Goal: Navigation & Orientation: Find specific page/section

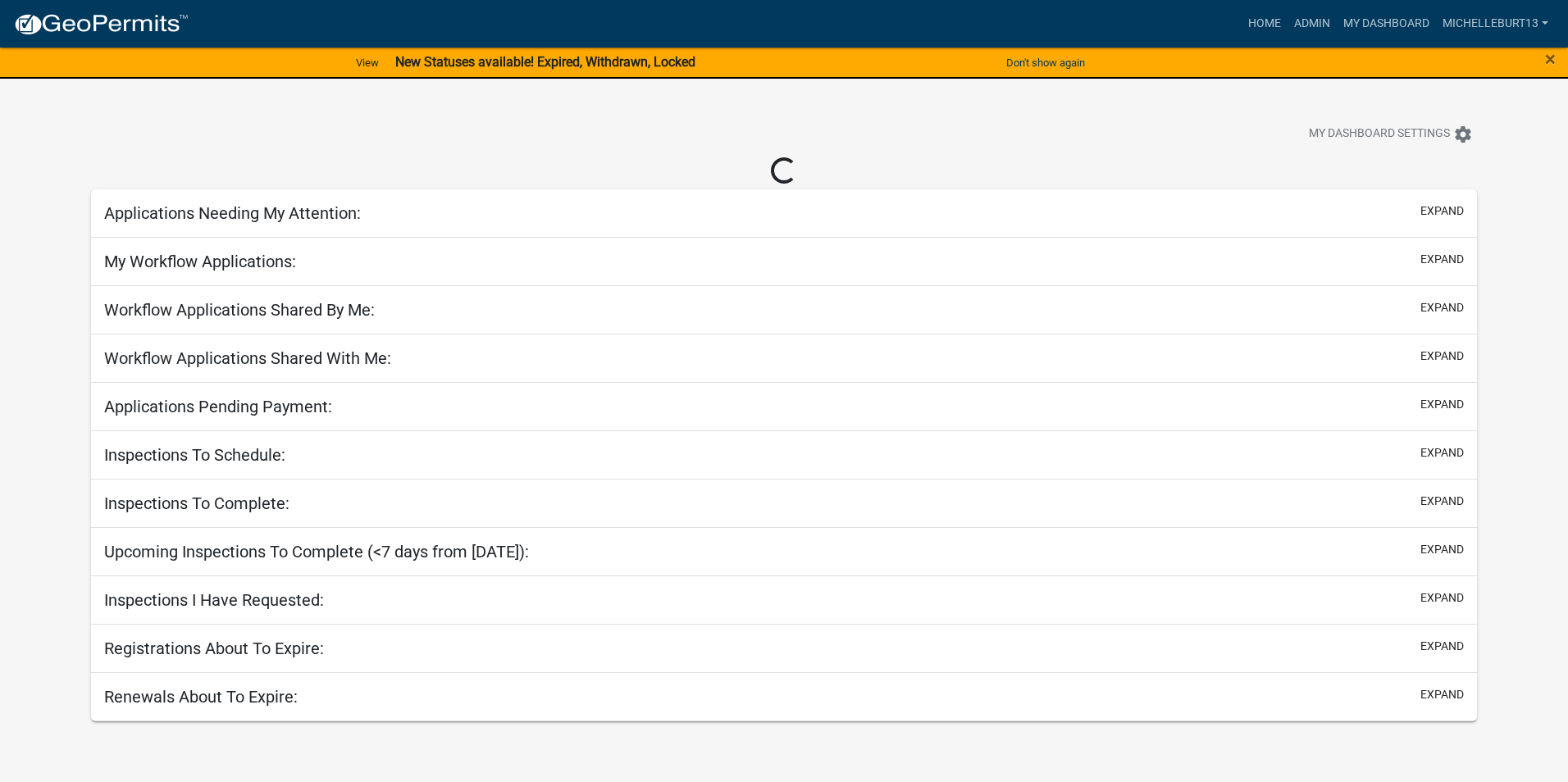
select select "3: 100"
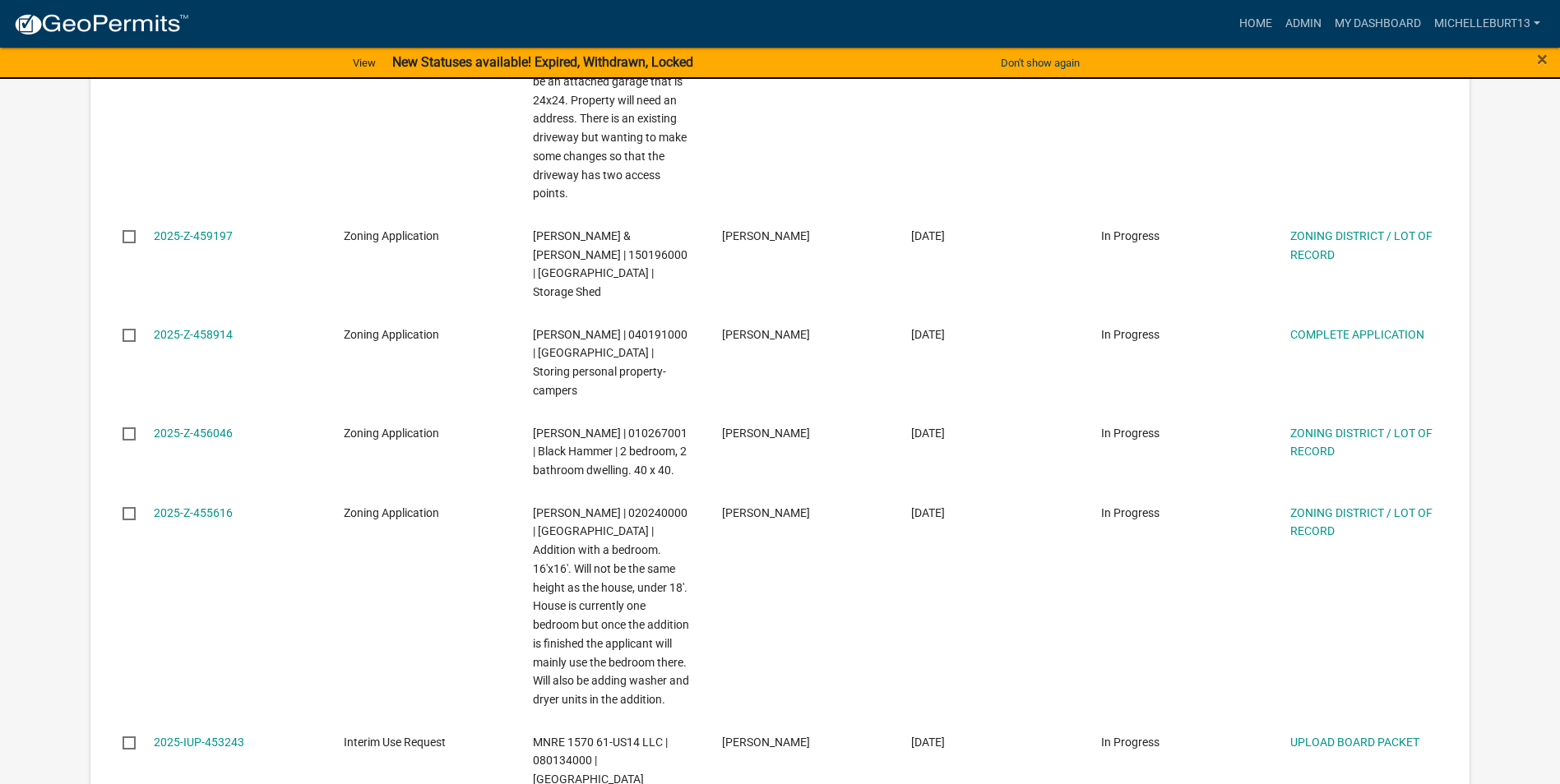
scroll to position [1562, 0]
click at [1308, 27] on link "Admin" at bounding box center [1303, 24] width 49 height 31
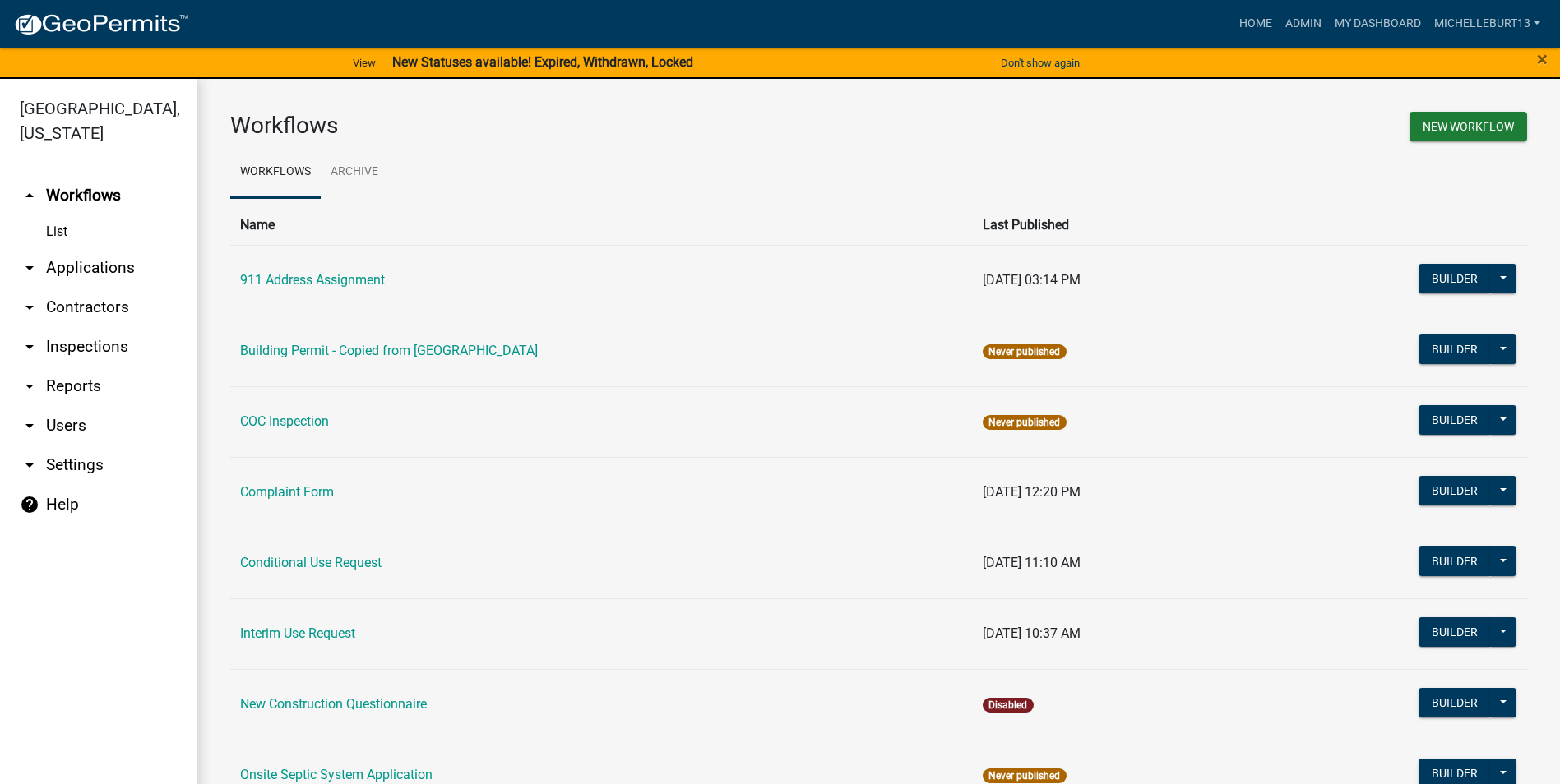
click at [97, 262] on link "arrow_drop_down Applications" at bounding box center [99, 267] width 197 height 40
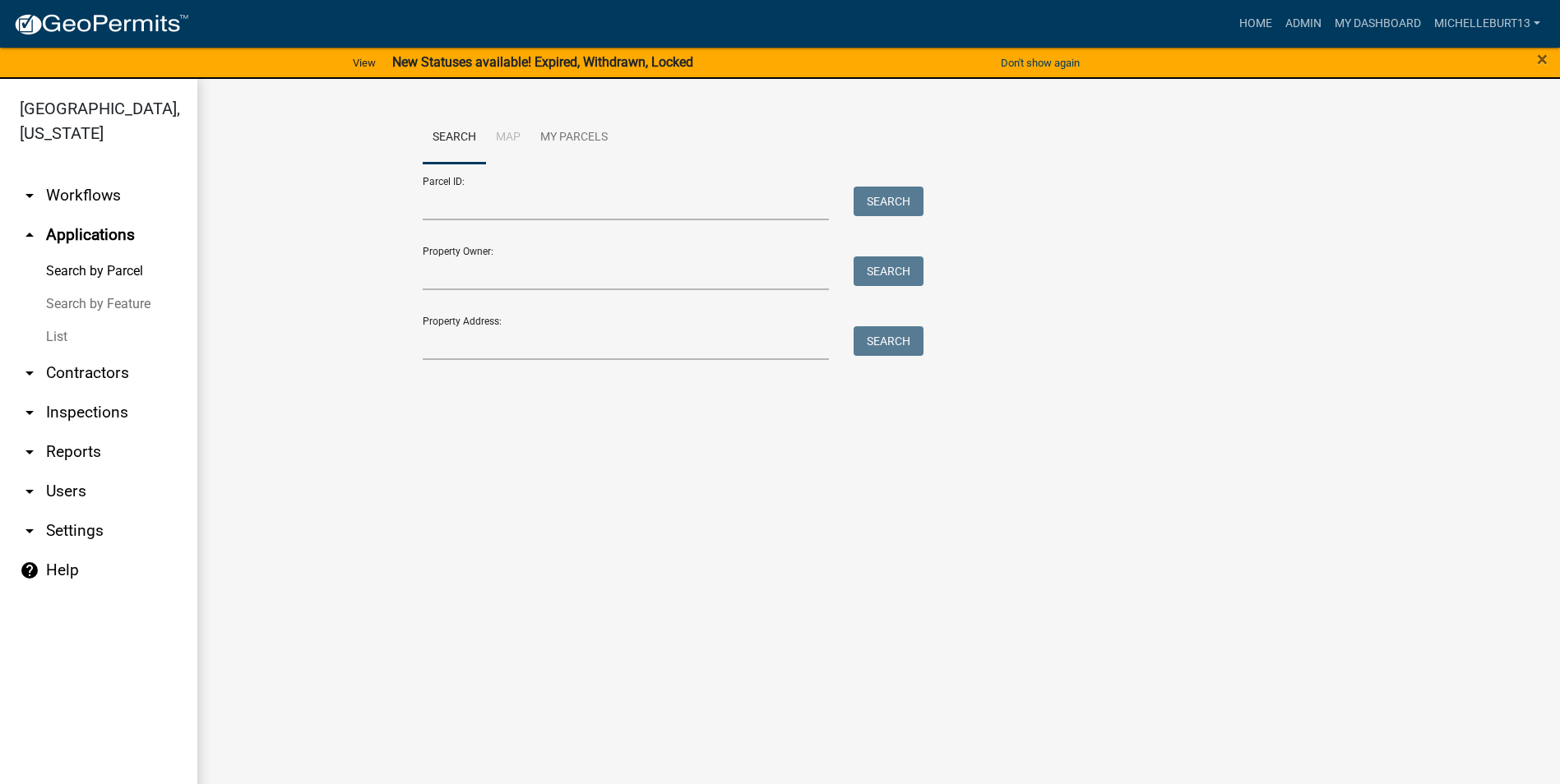
click at [58, 334] on link "List" at bounding box center [99, 337] width 197 height 33
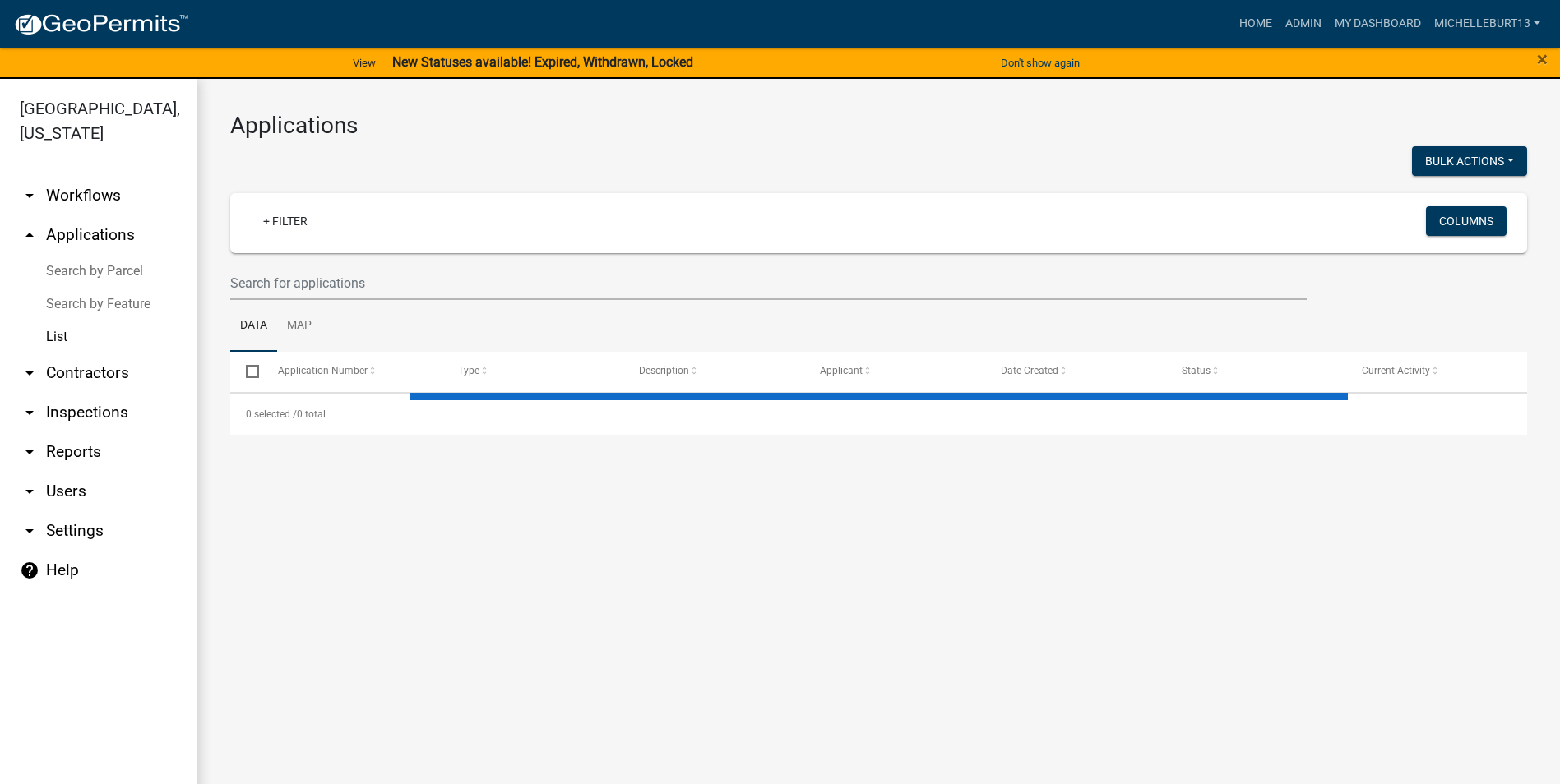
select select "3: 100"
